Goal: Book appointment/travel/reservation

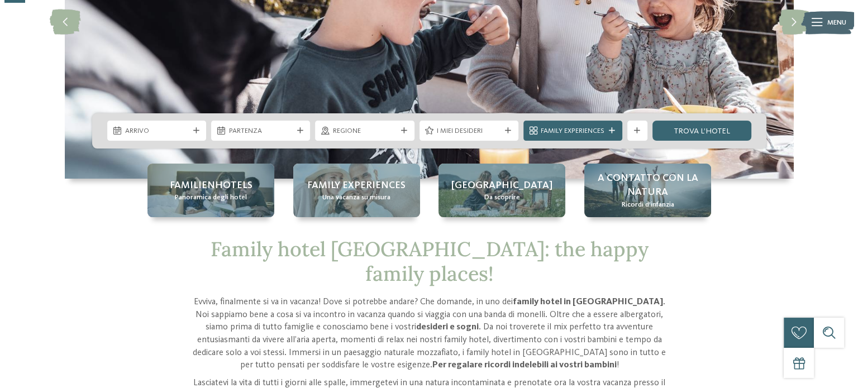
scroll to position [223, 0]
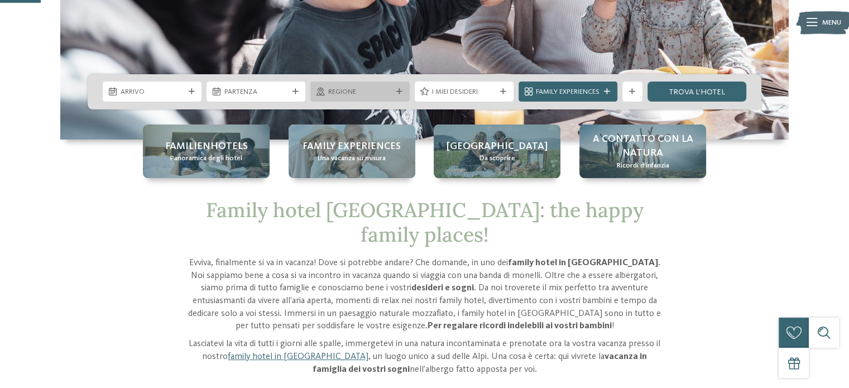
click at [374, 95] on span "Regione" at bounding box center [360, 92] width 64 height 10
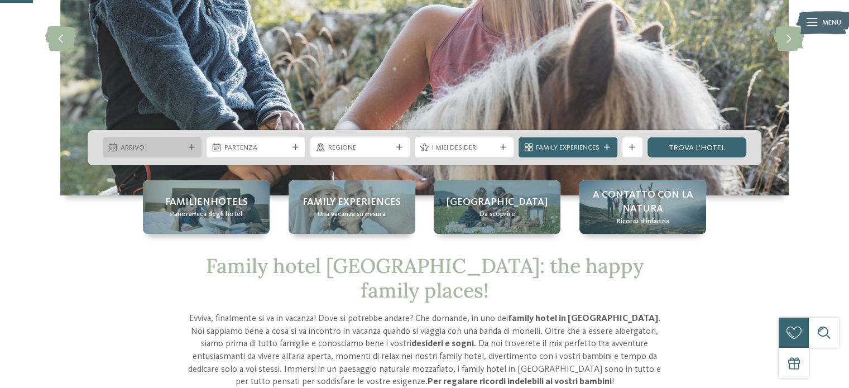
click at [173, 151] on span "Arrivo" at bounding box center [153, 148] width 64 height 10
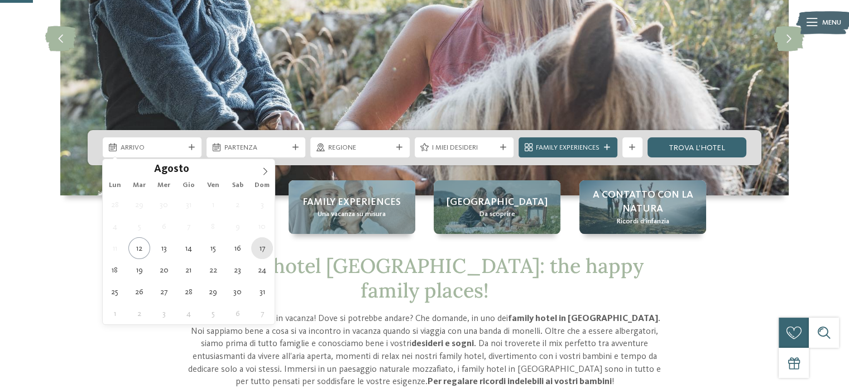
type div "17.08.2025"
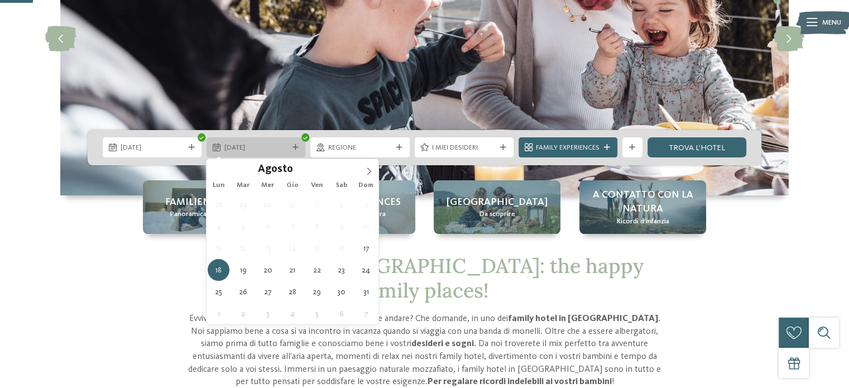
click at [251, 150] on span "18.08.2025" at bounding box center [256, 148] width 64 height 10
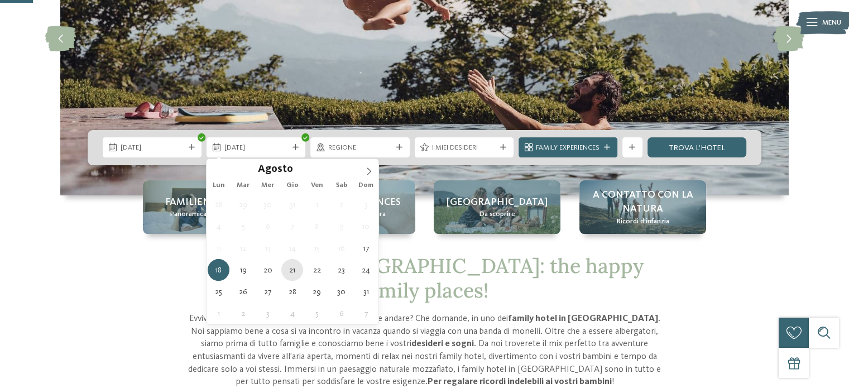
type div "21.08.2025"
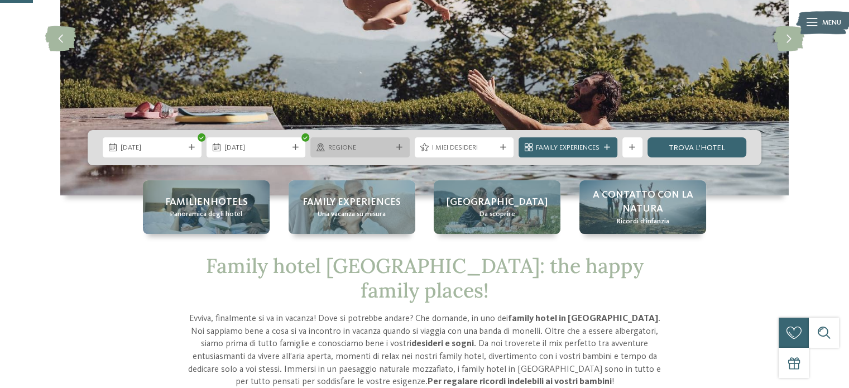
click at [355, 156] on div "Regione" at bounding box center [359, 147] width 99 height 20
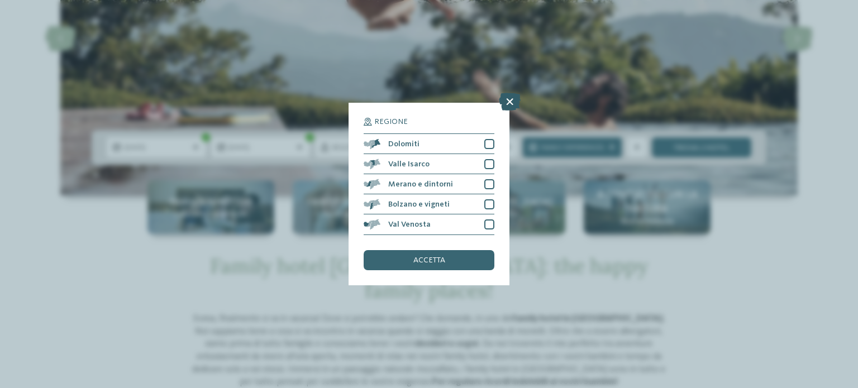
click at [512, 100] on icon at bounding box center [510, 102] width 22 height 18
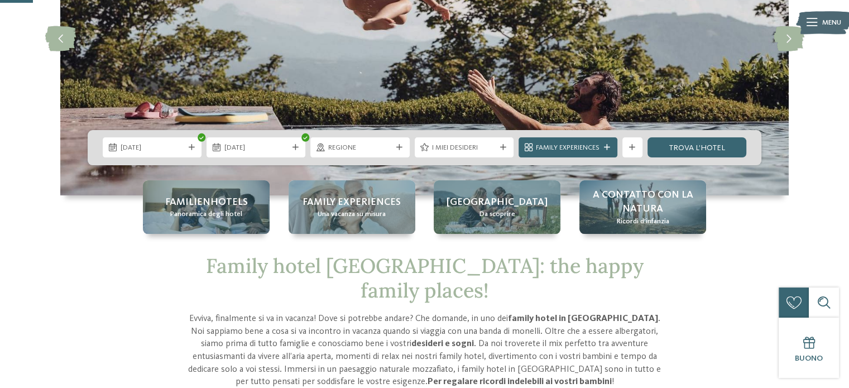
click at [501, 144] on div "I miei desideri" at bounding box center [464, 147] width 99 height 20
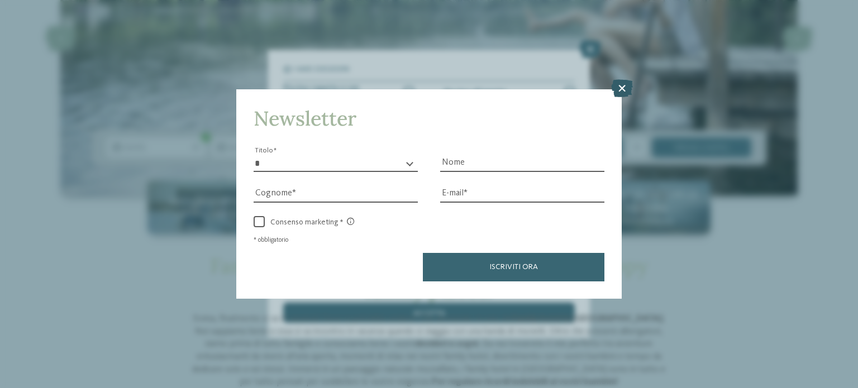
click at [620, 92] on icon at bounding box center [622, 88] width 22 height 18
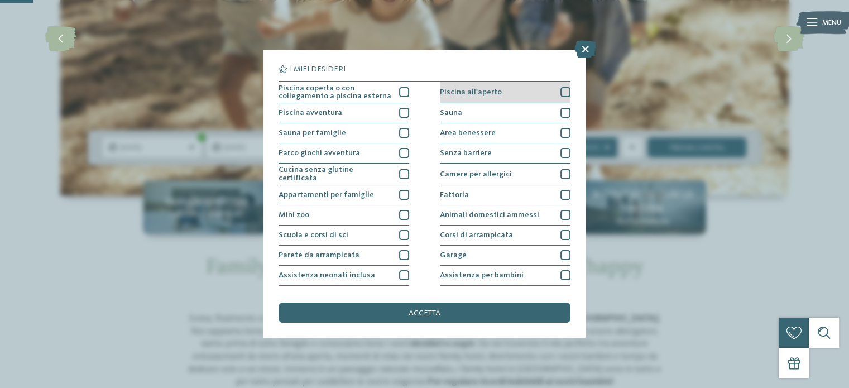
click at [562, 93] on div at bounding box center [566, 92] width 10 height 10
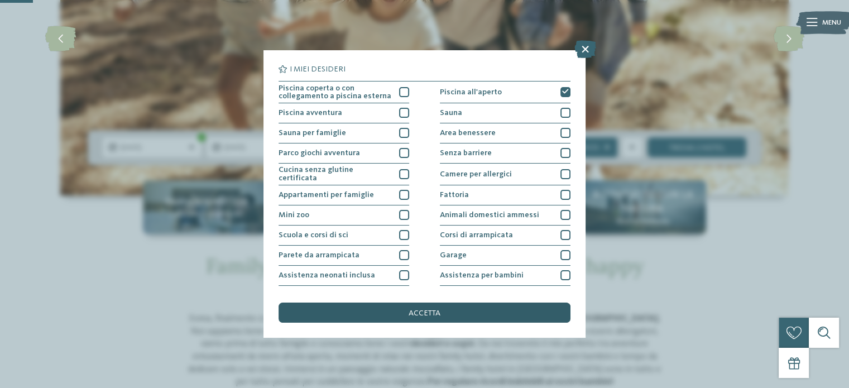
click at [431, 309] on span "accetta" at bounding box center [425, 313] width 32 height 8
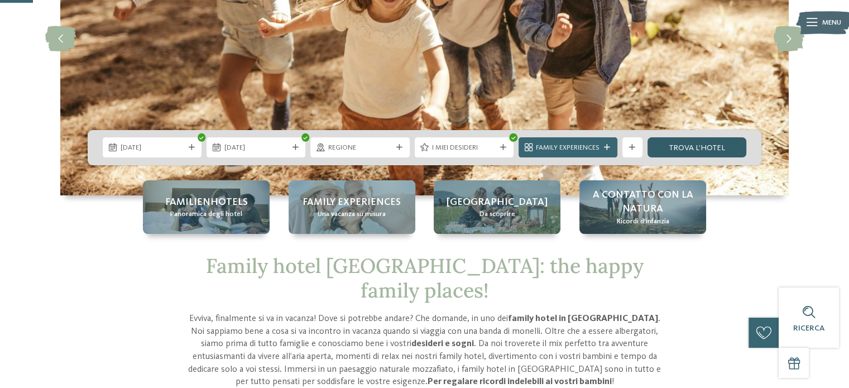
click at [678, 150] on link "trova l’hotel" at bounding box center [697, 147] width 99 height 20
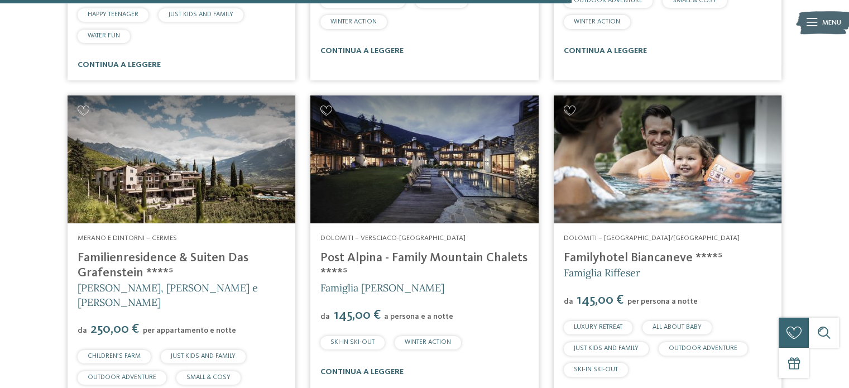
scroll to position [1670, 0]
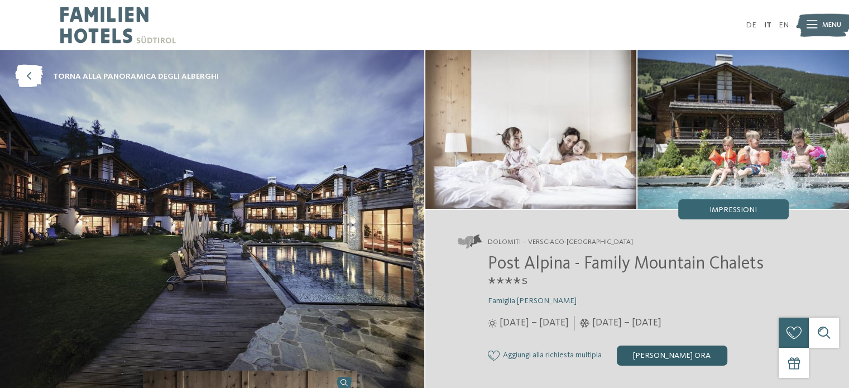
click at [681, 357] on div "[PERSON_NAME] ora" at bounding box center [672, 356] width 111 height 20
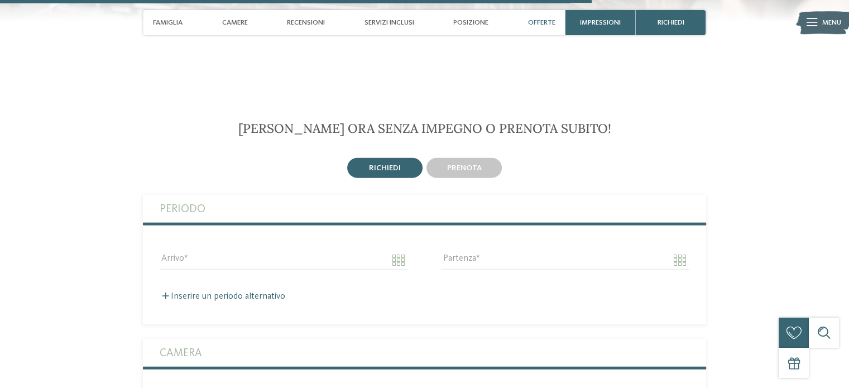
scroll to position [2542, 0]
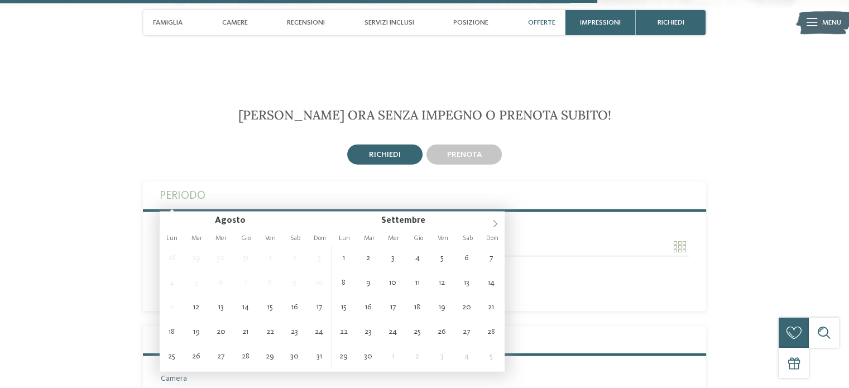
click at [362, 237] on input "Arrivo" at bounding box center [284, 246] width 248 height 19
type input "**********"
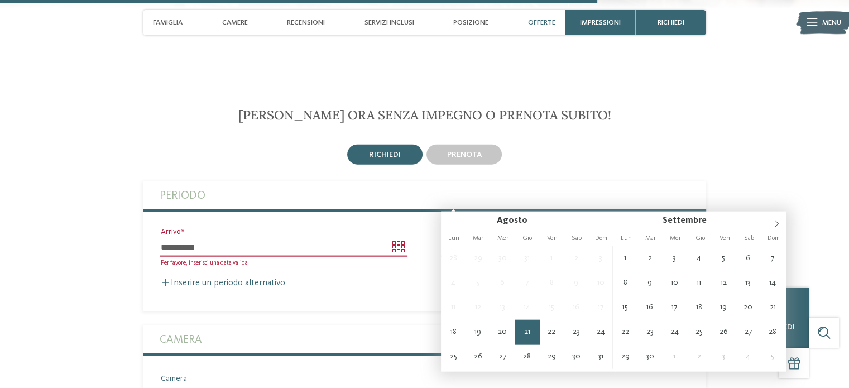
type input "**********"
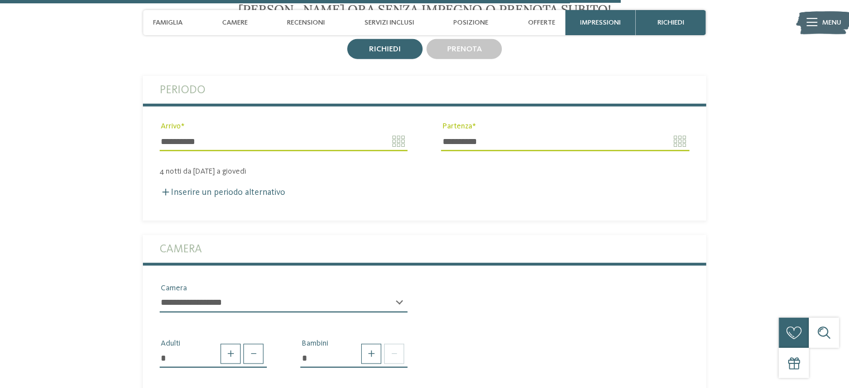
scroll to position [2654, 0]
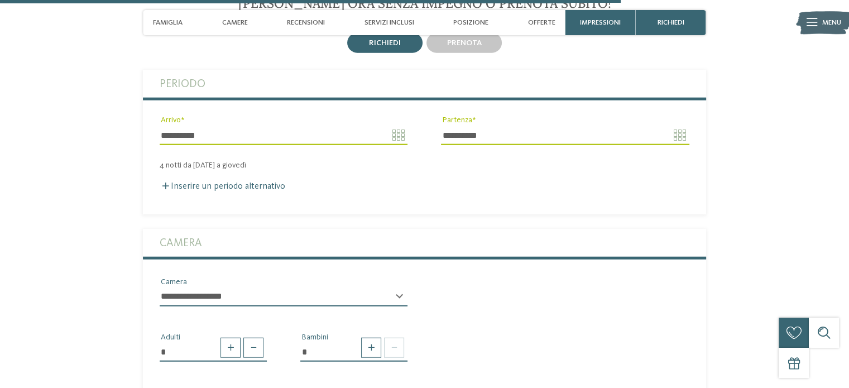
click at [286, 288] on select "**********" at bounding box center [284, 297] width 248 height 19
click at [400, 338] on span at bounding box center [394, 348] width 20 height 20
click at [378, 338] on span at bounding box center [371, 348] width 20 height 20
type input "*"
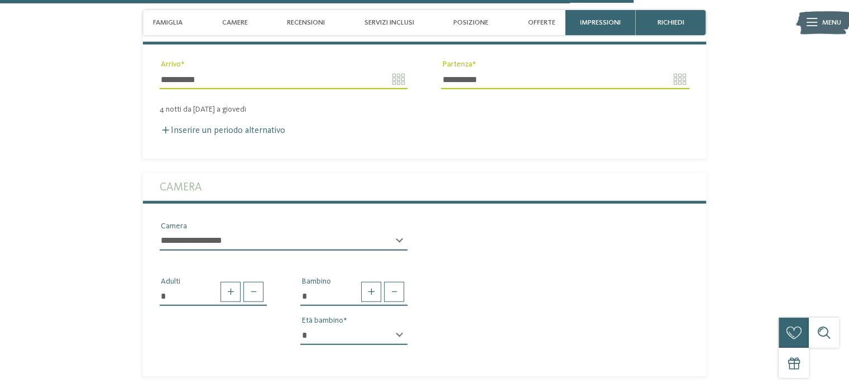
scroll to position [2765, 0]
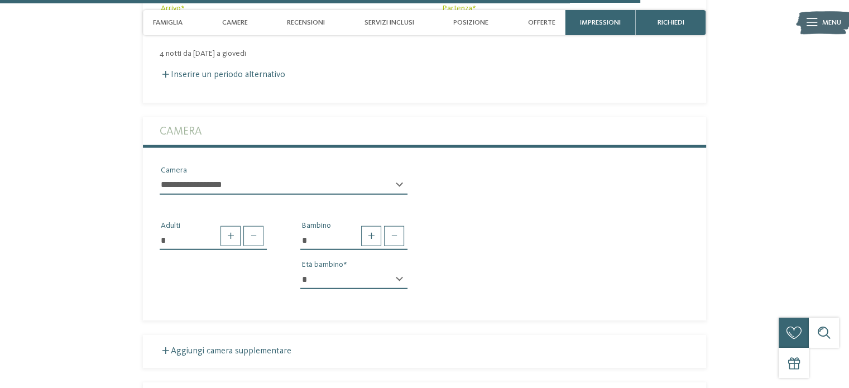
click at [360, 270] on select "* * * * * * * * * * * ** ** ** ** ** ** ** **" at bounding box center [353, 279] width 107 height 19
select select "*"
click at [300, 270] on select "* * * * * * * * * * * ** ** ** ** ** ** ** **" at bounding box center [353, 279] width 107 height 19
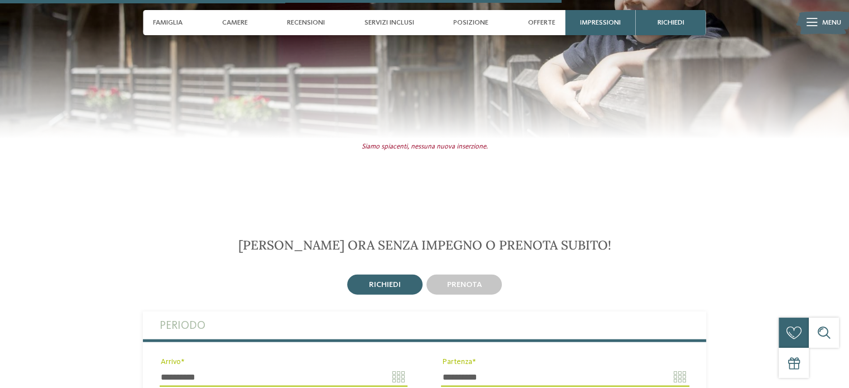
scroll to position [2486, 0]
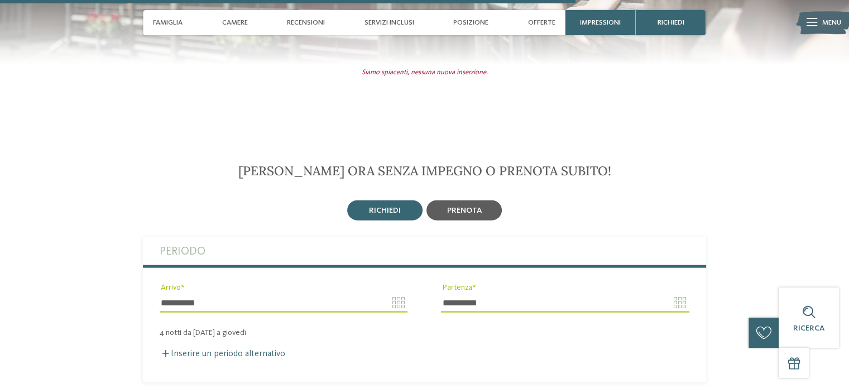
click at [486, 200] on div "prenota" at bounding box center [464, 210] width 75 height 20
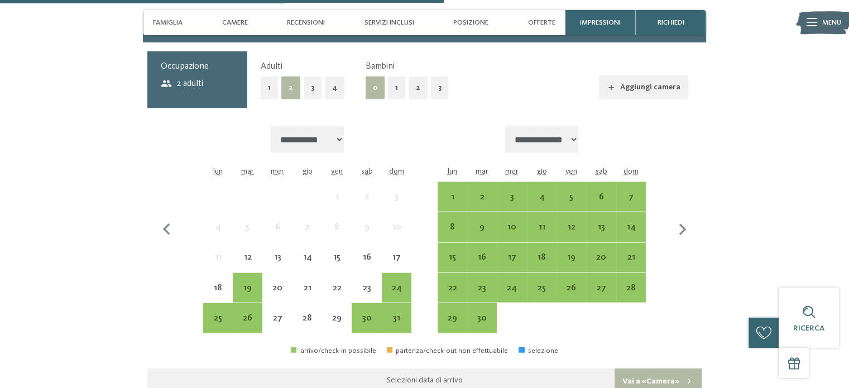
scroll to position [2709, 0]
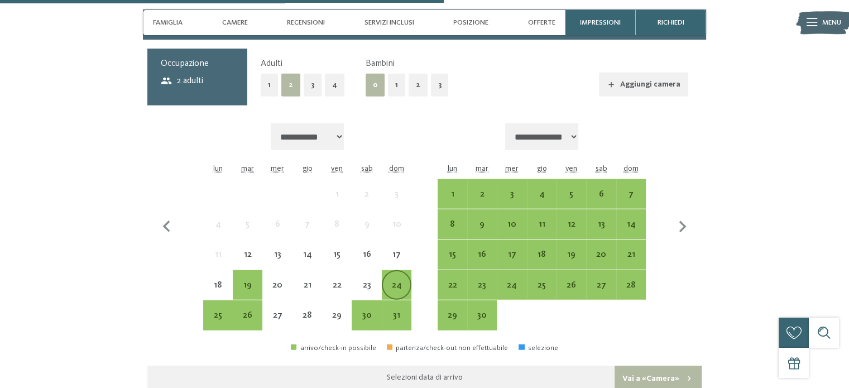
click at [403, 281] on div "24" at bounding box center [396, 294] width 27 height 27
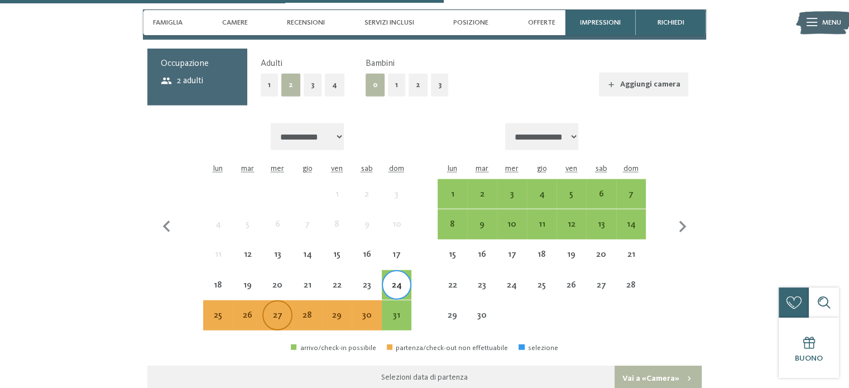
click at [290, 311] on div "27" at bounding box center [277, 324] width 27 height 27
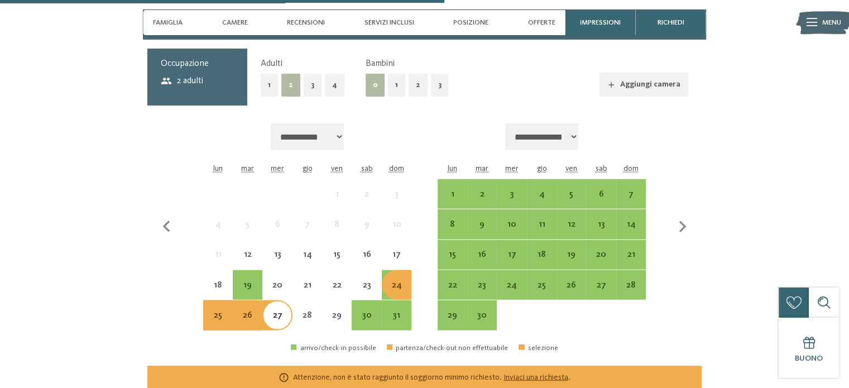
scroll to position [2701, 0]
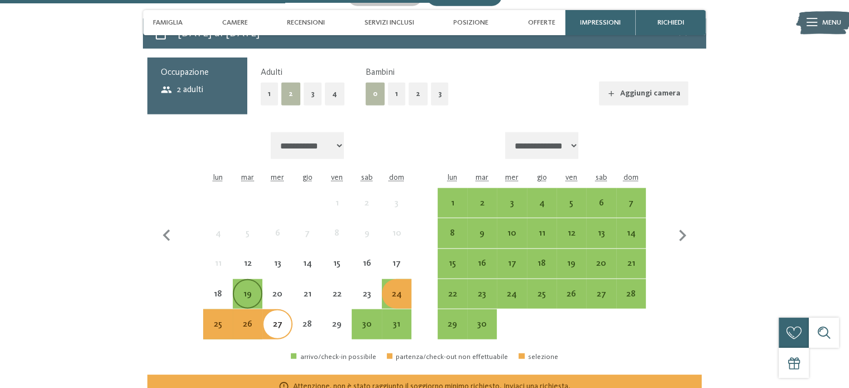
click at [240, 290] on div "19" at bounding box center [247, 303] width 27 height 27
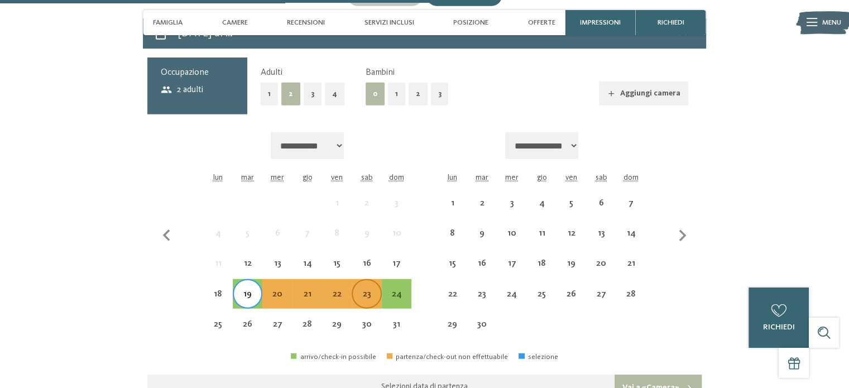
click at [373, 290] on div "23" at bounding box center [366, 303] width 27 height 27
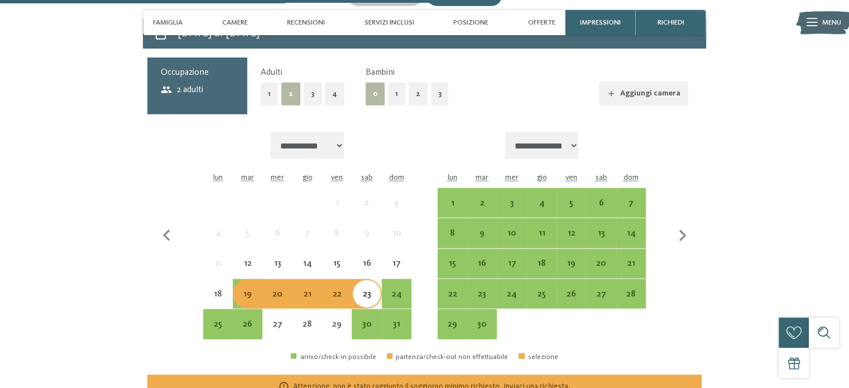
click at [239, 290] on div "19" at bounding box center [247, 303] width 27 height 27
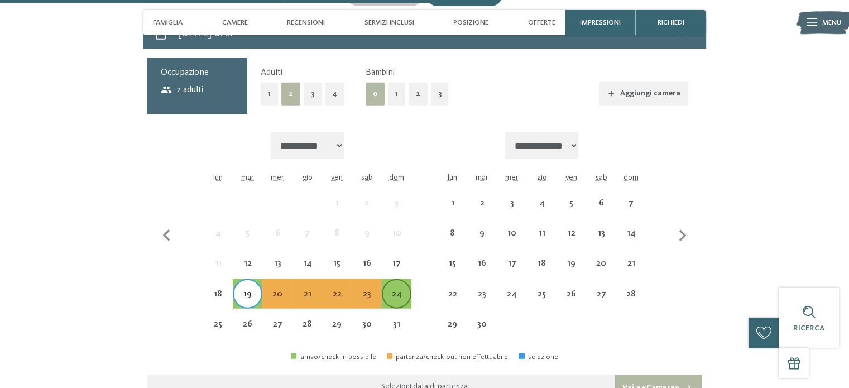
click at [391, 290] on div "24" at bounding box center [396, 303] width 27 height 27
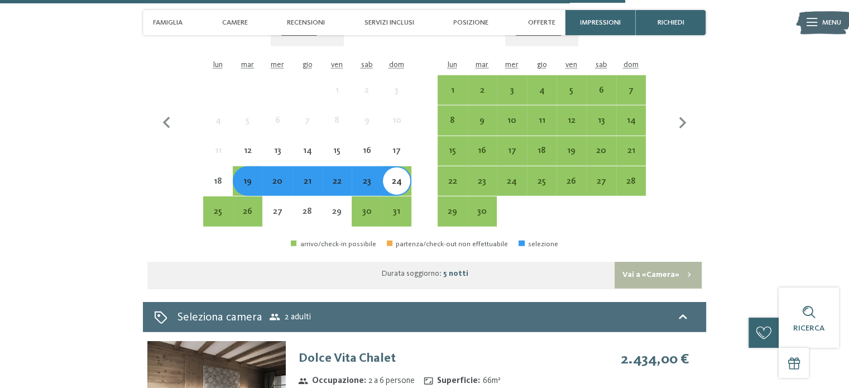
scroll to position [2812, 0]
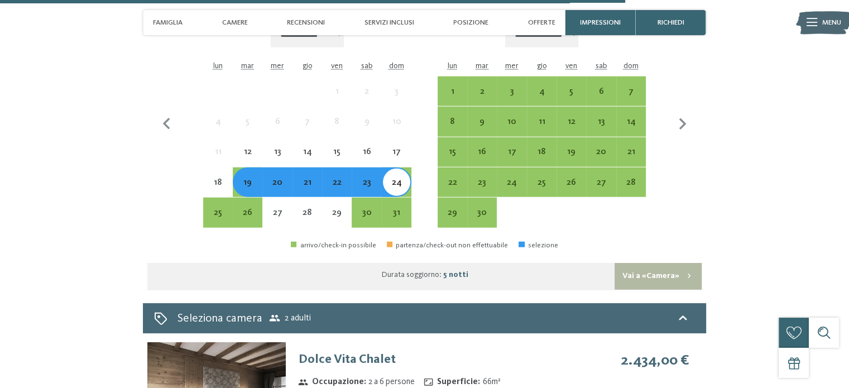
drag, startPoint x: 359, startPoint y: 308, endPoint x: 320, endPoint y: 303, distance: 38.9
click at [359, 351] on h3 "Dolce Vita Chalet" at bounding box center [438, 359] width 279 height 17
click at [192, 342] on img at bounding box center [216, 394] width 138 height 104
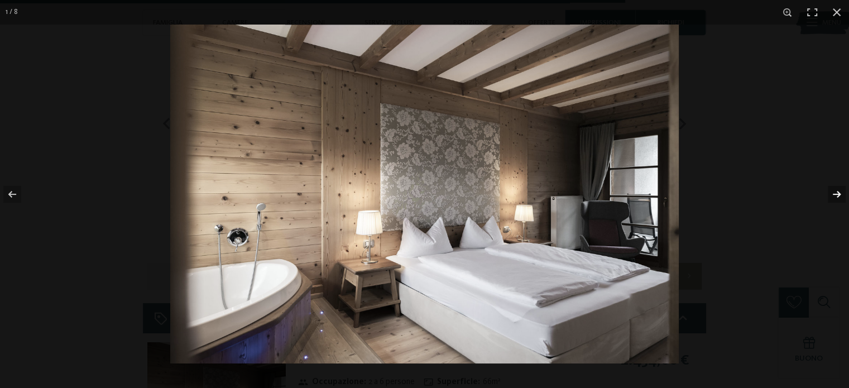
click at [837, 194] on button "button" at bounding box center [829, 194] width 39 height 56
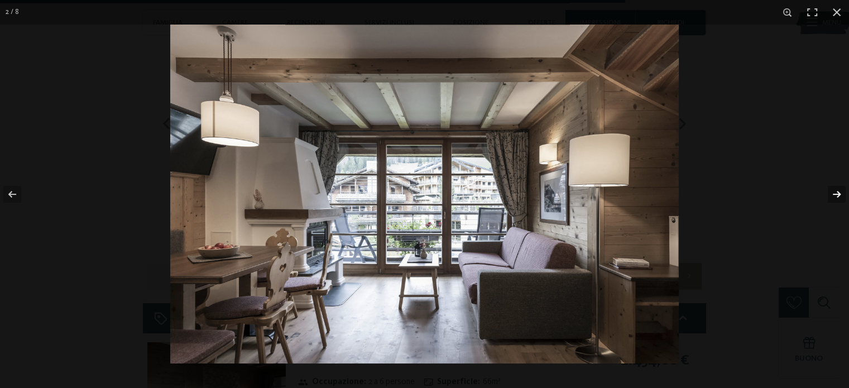
click at [837, 194] on button "button" at bounding box center [829, 194] width 39 height 56
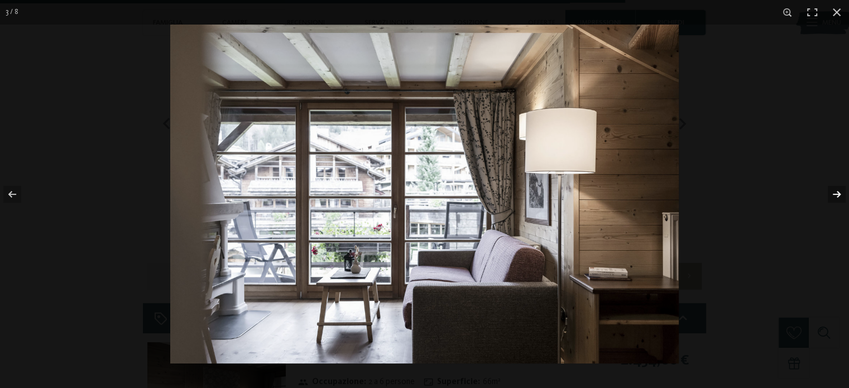
click at [837, 194] on button "button" at bounding box center [829, 194] width 39 height 56
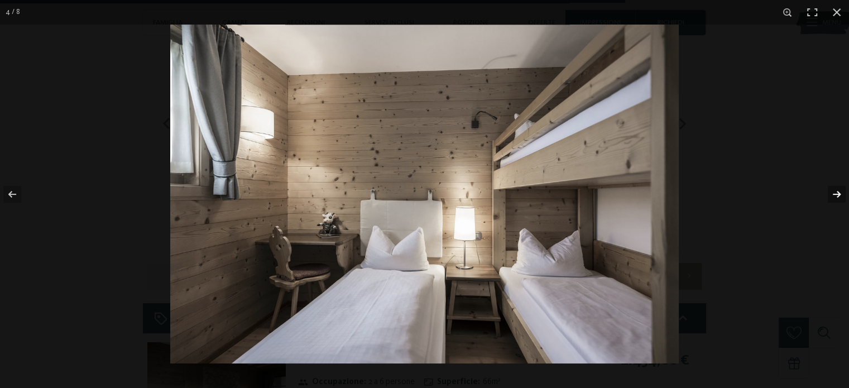
click at [837, 194] on button "button" at bounding box center [829, 194] width 39 height 56
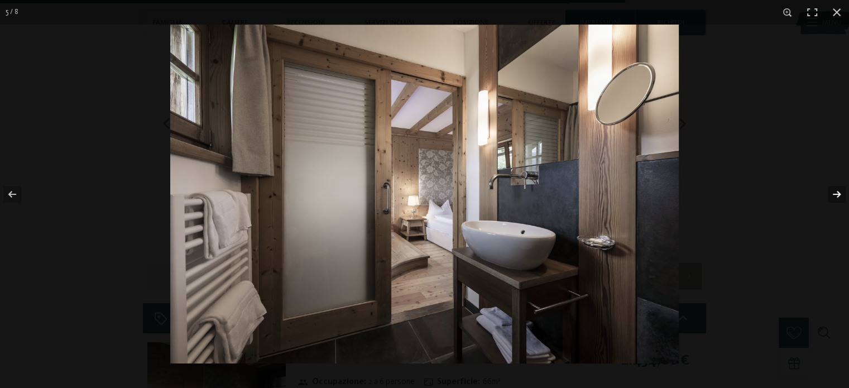
click at [837, 194] on button "button" at bounding box center [829, 194] width 39 height 56
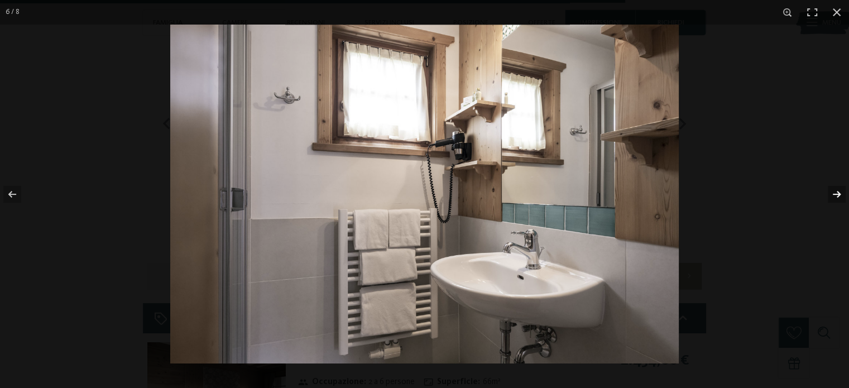
click at [837, 194] on button "button" at bounding box center [829, 194] width 39 height 56
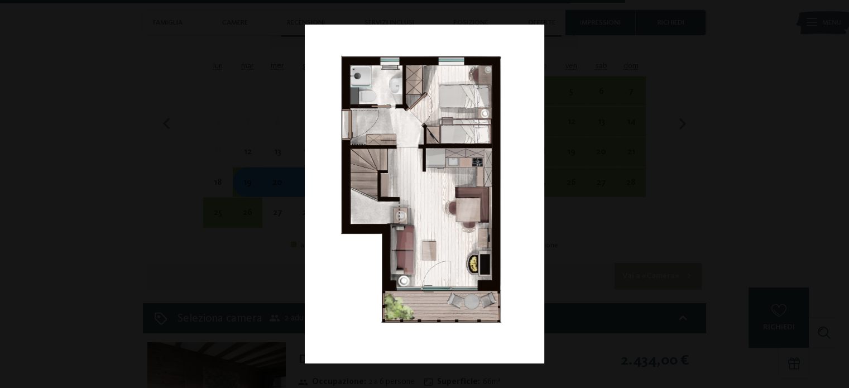
click at [837, 194] on button "button" at bounding box center [829, 194] width 39 height 56
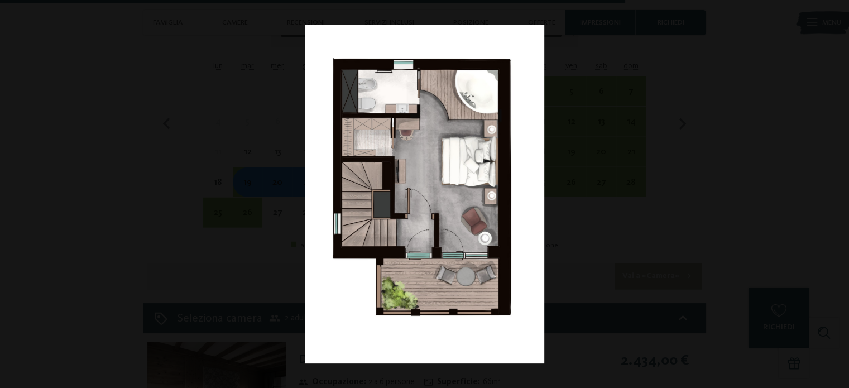
click at [837, 194] on button "button" at bounding box center [829, 194] width 39 height 56
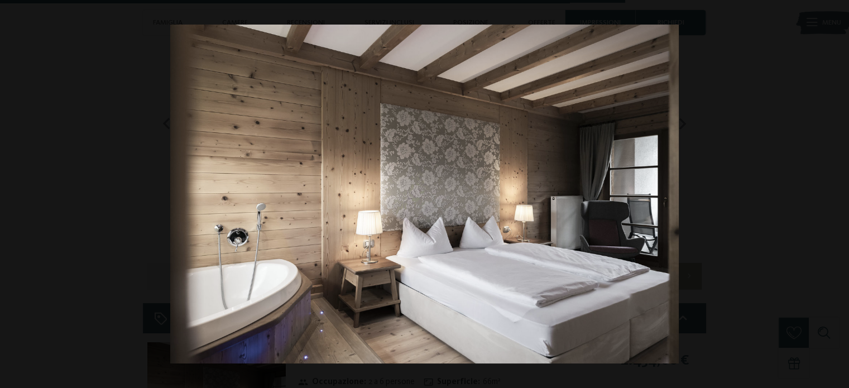
click at [837, 194] on button "button" at bounding box center [829, 194] width 39 height 56
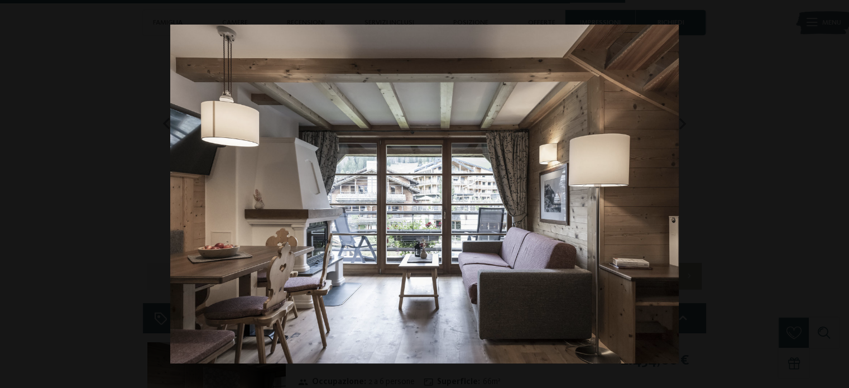
click at [837, 194] on button "button" at bounding box center [829, 194] width 39 height 56
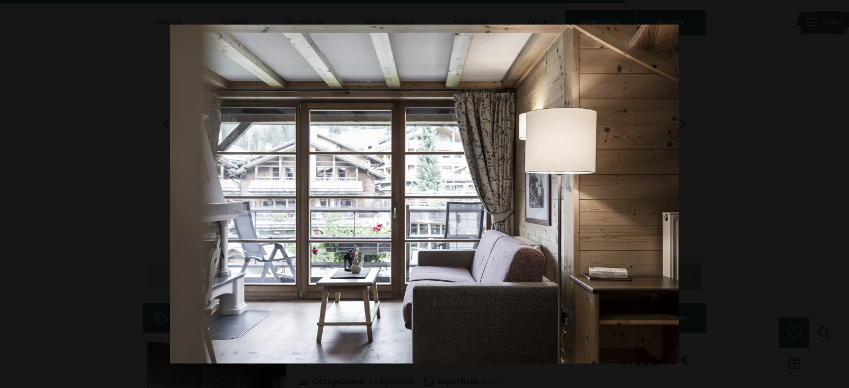
click at [837, 194] on button "button" at bounding box center [829, 194] width 39 height 56
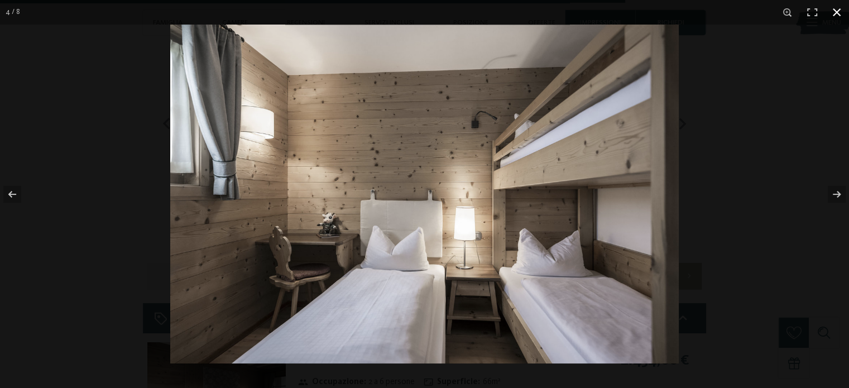
click at [831, 9] on button "button" at bounding box center [837, 12] width 25 height 25
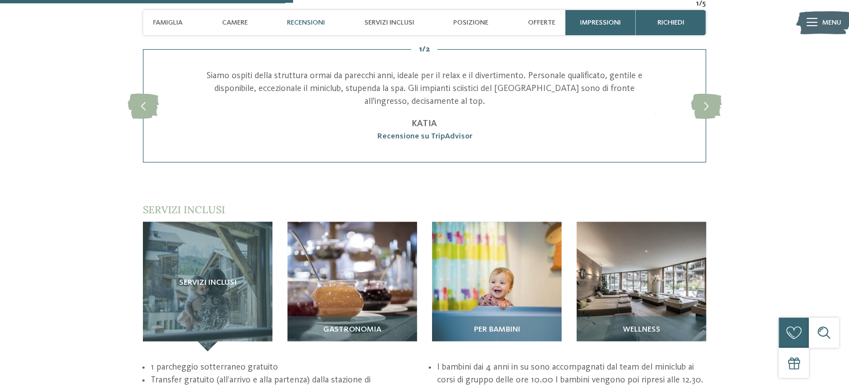
scroll to position [1304, 0]
